Goal: Obtain resource: Obtain resource

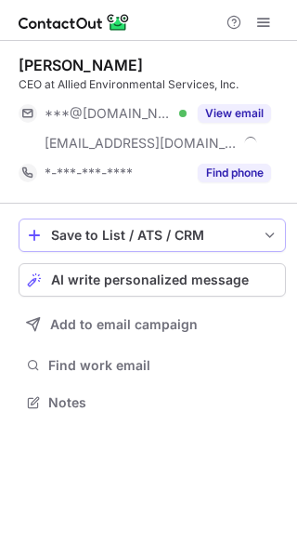
scroll to position [388, 297]
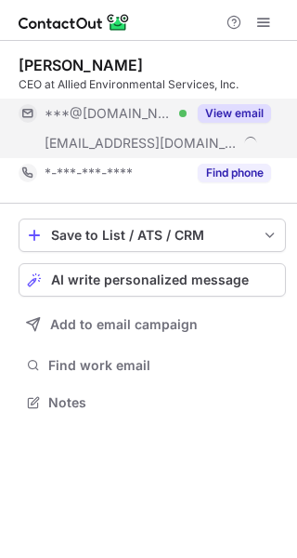
click at [235, 112] on button "View email" at bounding box center [234, 113] width 73 height 19
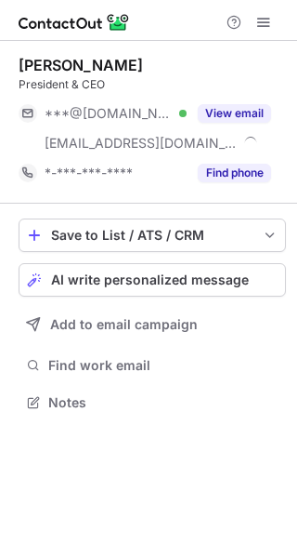
scroll to position [388, 297]
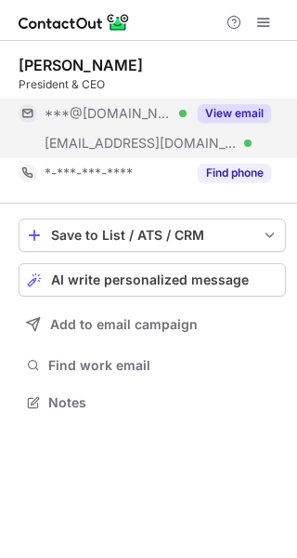
click at [240, 111] on button "View email" at bounding box center [234, 113] width 73 height 19
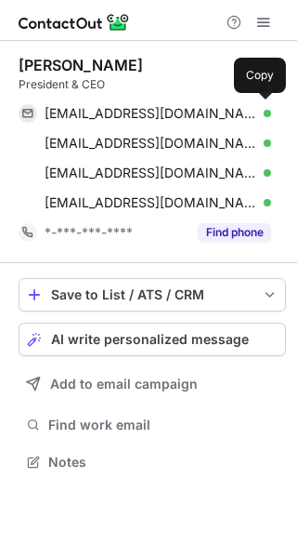
scroll to position [448, 297]
